Goal: Transaction & Acquisition: Purchase product/service

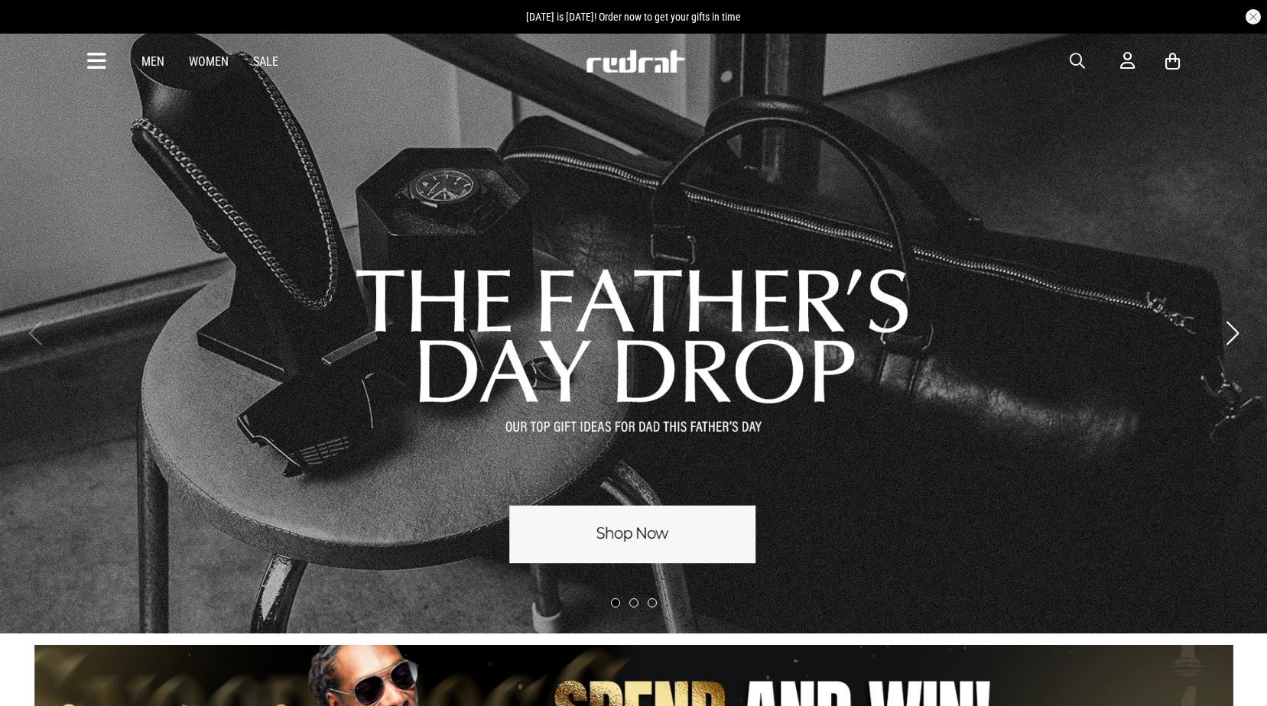
click at [102, 50] on icon at bounding box center [96, 61] width 19 height 25
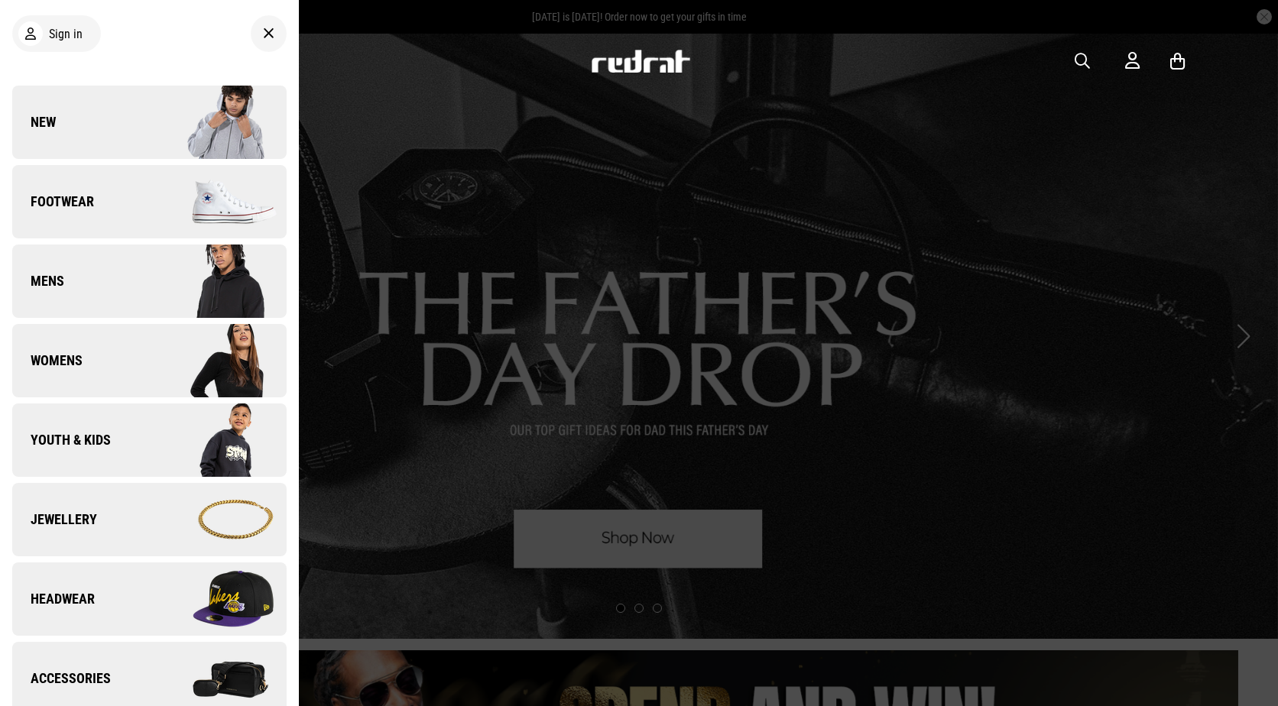
drag, startPoint x: 269, startPoint y: 37, endPoint x: 321, endPoint y: 36, distance: 52.0
click at [269, 37] on div at bounding box center [269, 33] width 36 height 37
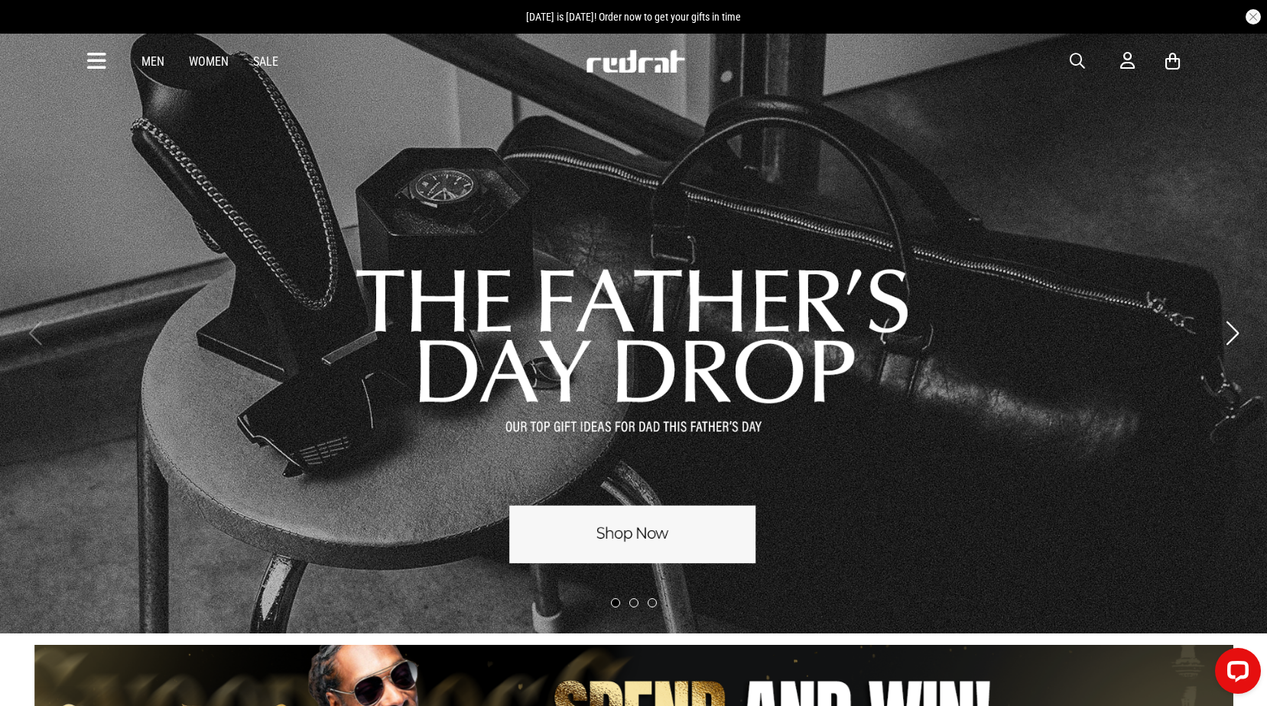
click at [1072, 58] on span "button" at bounding box center [1076, 61] width 15 height 18
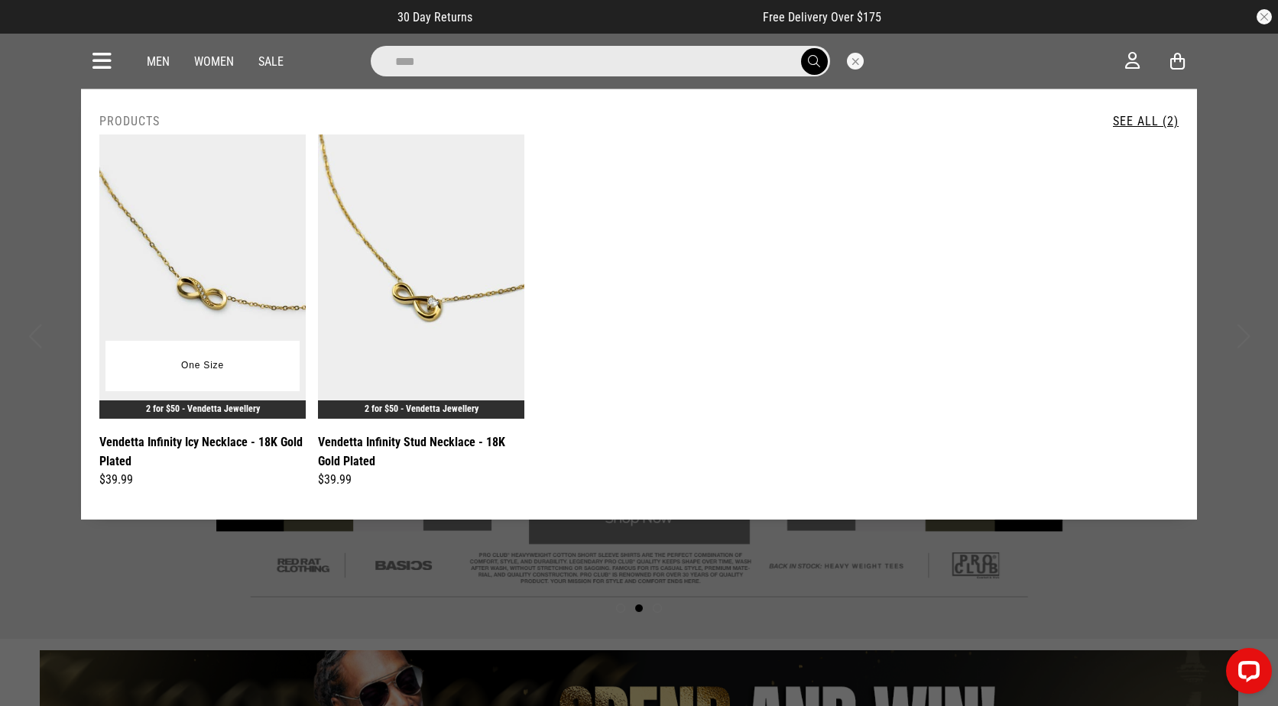
type input "****"
click at [190, 257] on img at bounding box center [202, 277] width 206 height 284
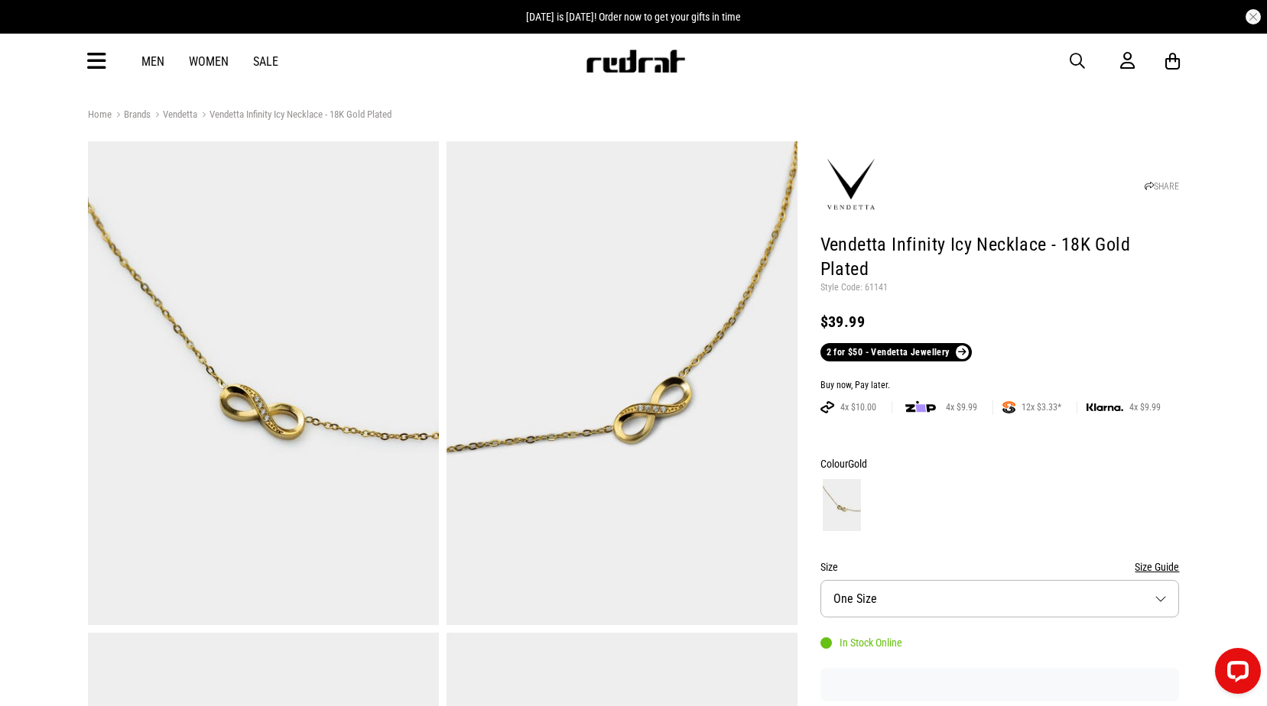
click at [1084, 50] on div "Men Women Sale Sign in New Back Footwear Back Mens Back Womens Back Youth & Kid…" at bounding box center [634, 61] width 1116 height 55
click at [1079, 57] on span "button" at bounding box center [1076, 61] width 15 height 18
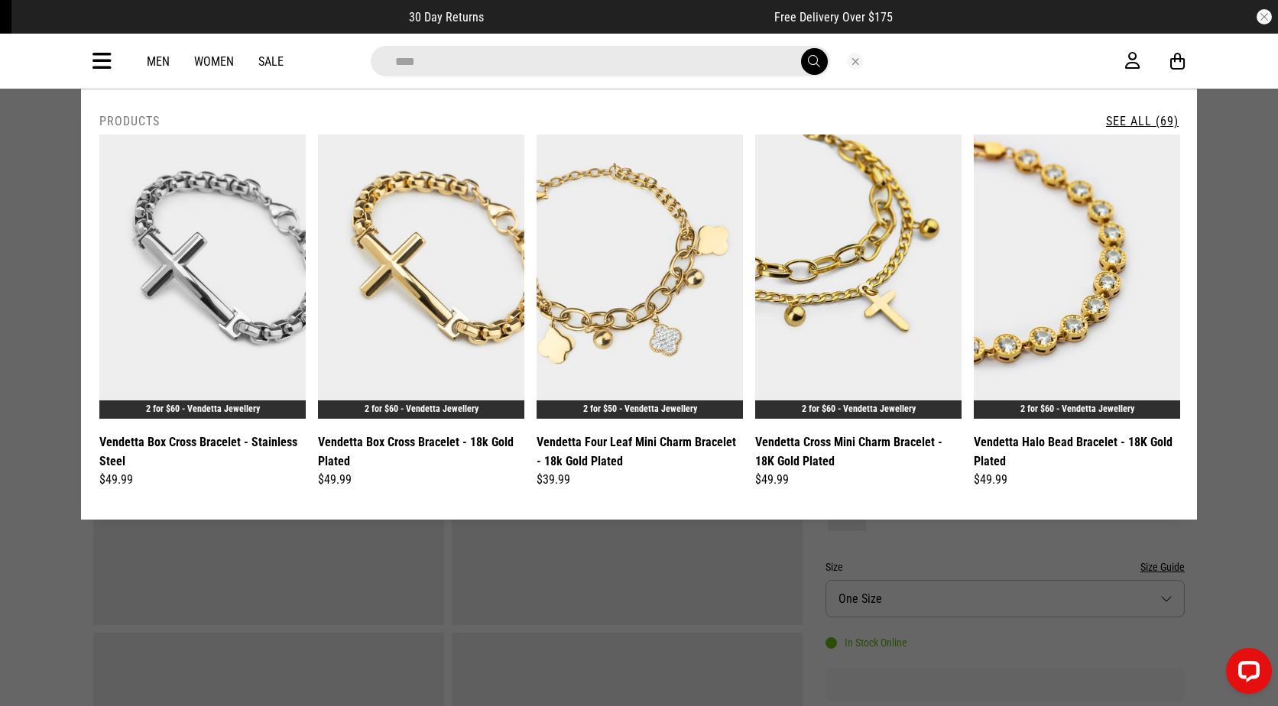
type input "********"
click at [801, 48] on button "submit" at bounding box center [814, 61] width 27 height 27
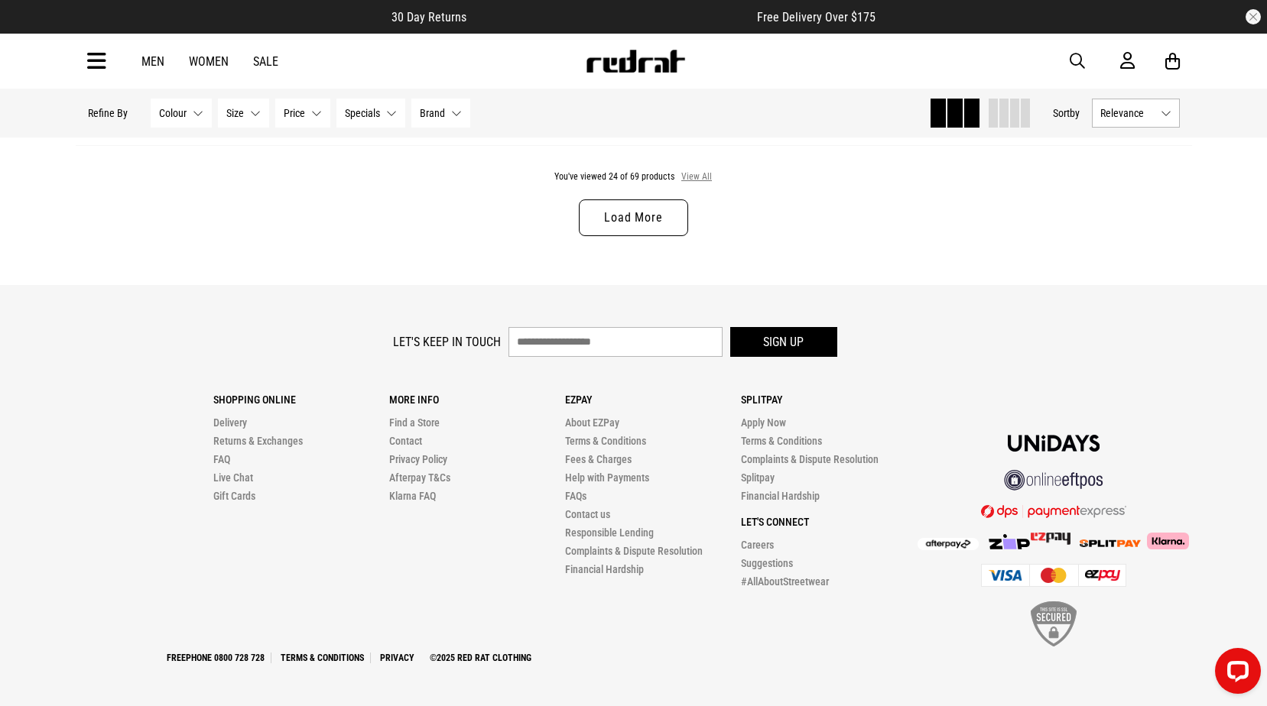
click at [688, 175] on button "View All" at bounding box center [696, 177] width 32 height 14
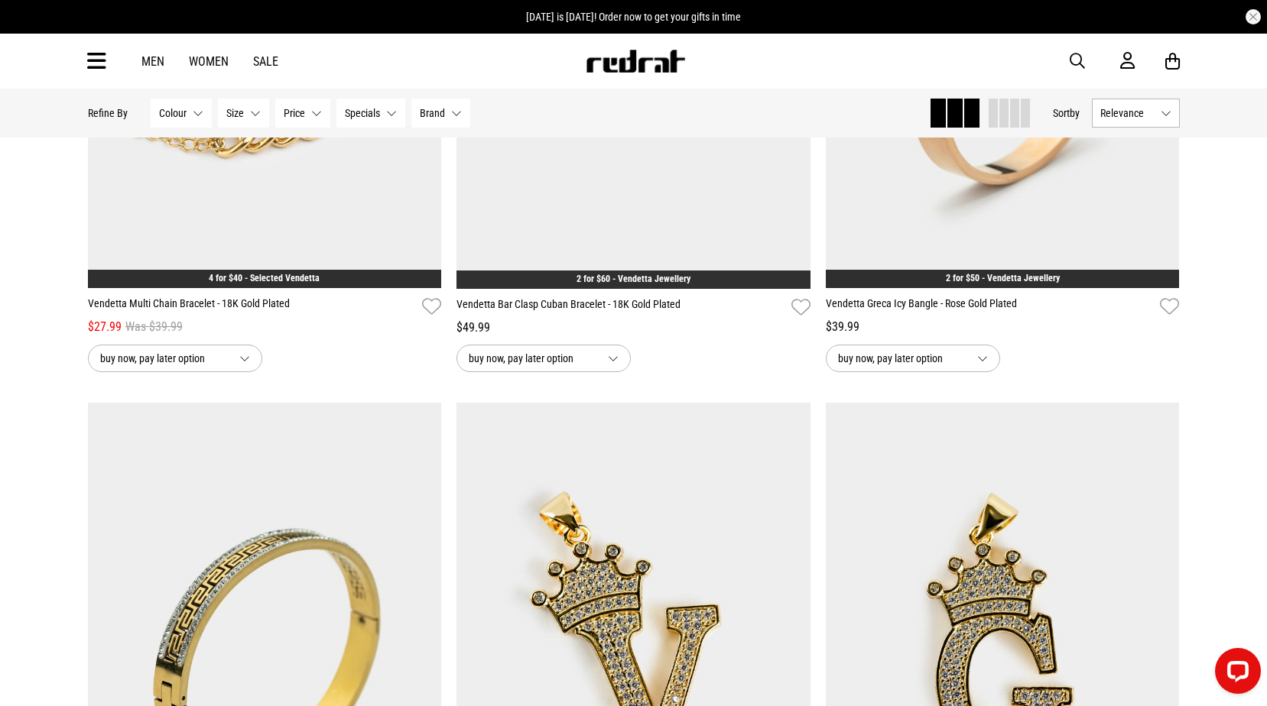
scroll to position [11746, 0]
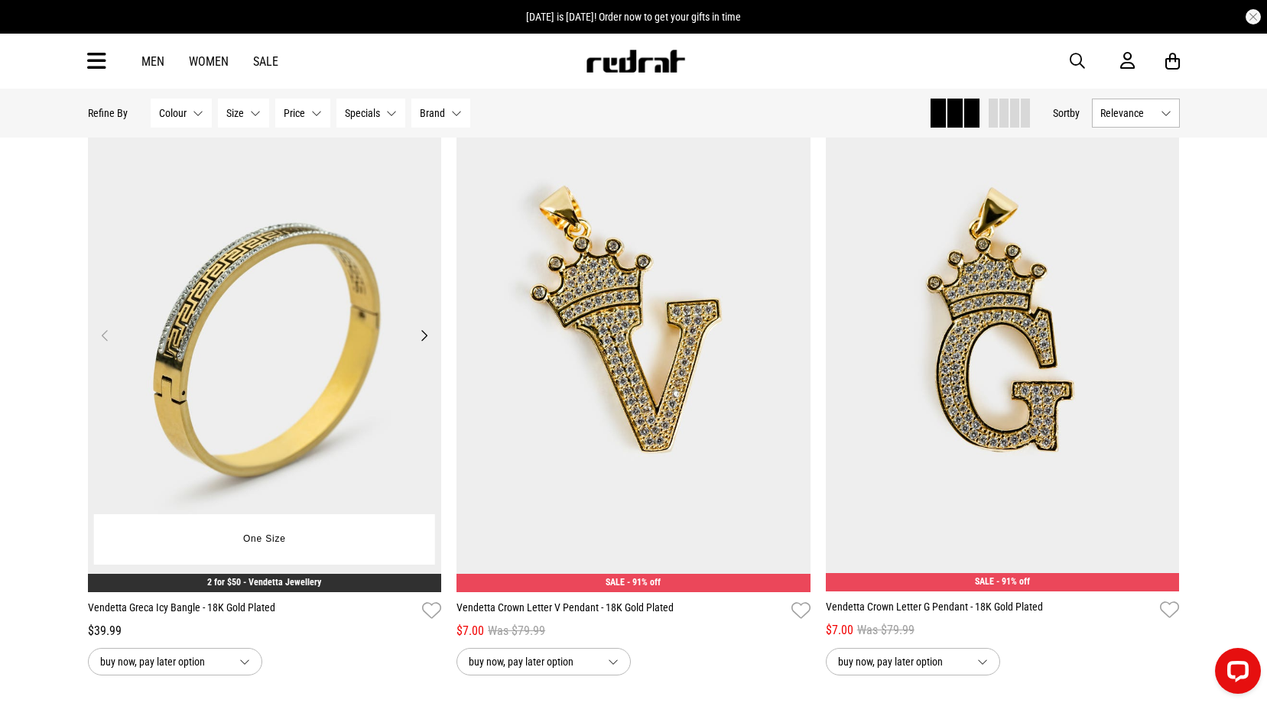
drag, startPoint x: 368, startPoint y: 249, endPoint x: 262, endPoint y: 266, distance: 106.8
click at [261, 263] on img at bounding box center [265, 344] width 354 height 495
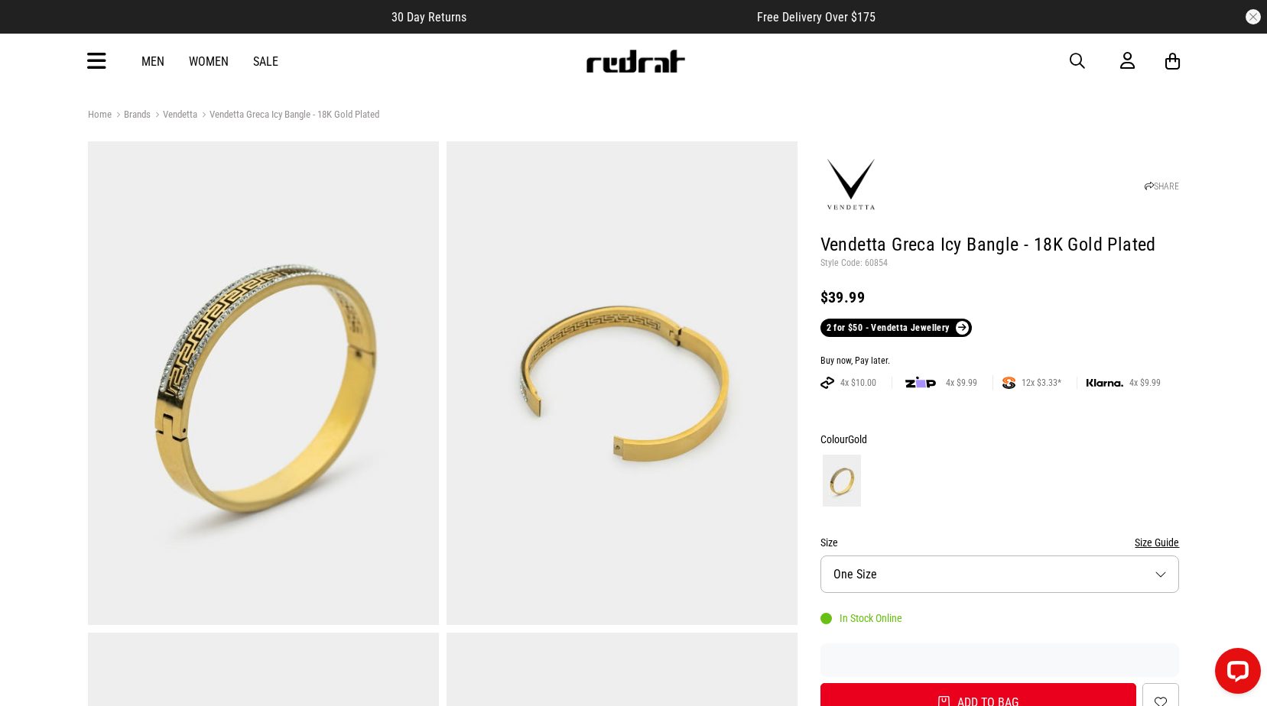
click at [1069, 60] on span "button" at bounding box center [1076, 61] width 15 height 18
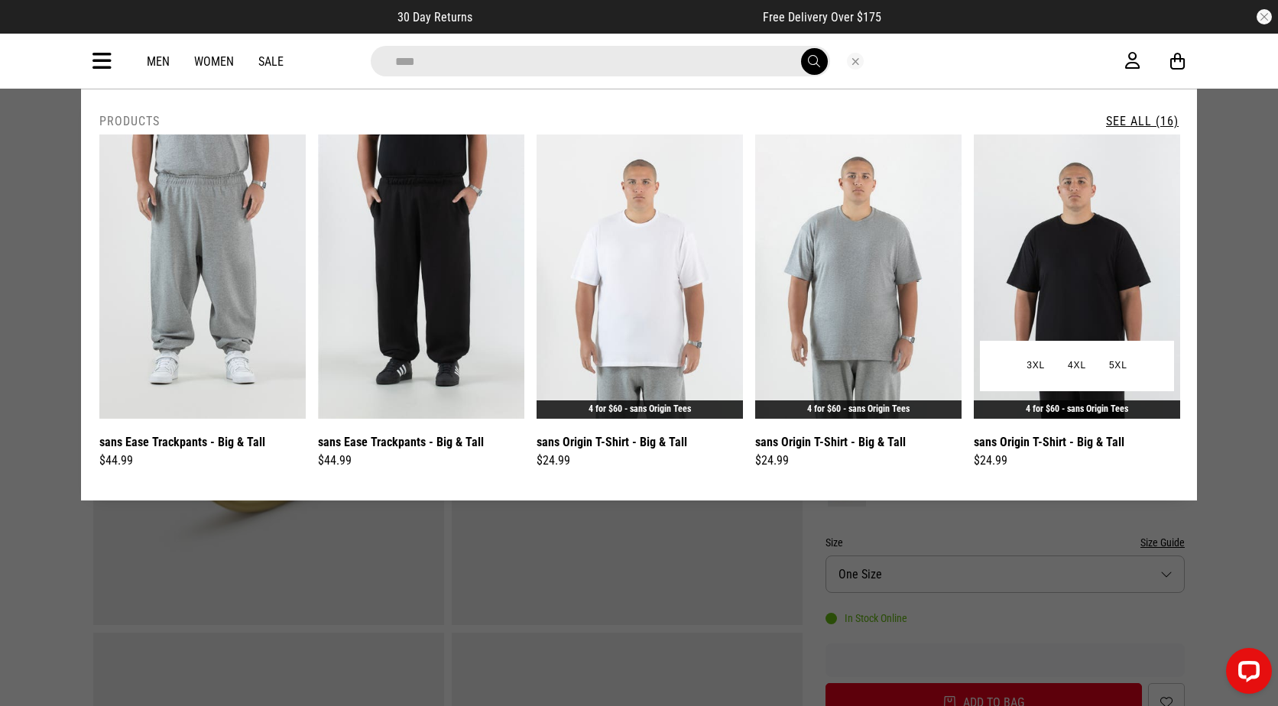
type input "****"
click at [1059, 225] on img at bounding box center [1077, 277] width 206 height 284
